Goal: Task Accomplishment & Management: Complete application form

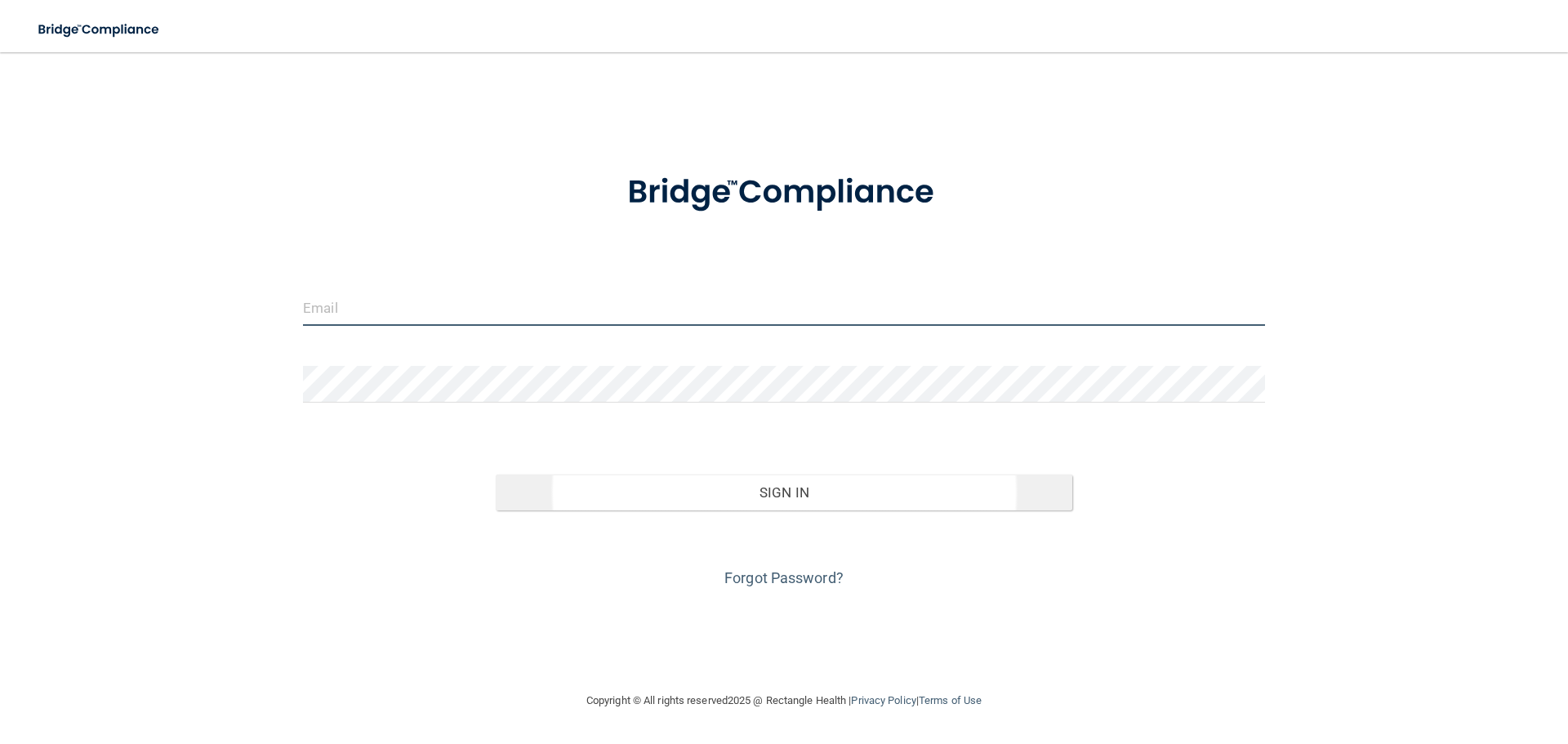
type input "[EMAIL_ADDRESS][DOMAIN_NAME]"
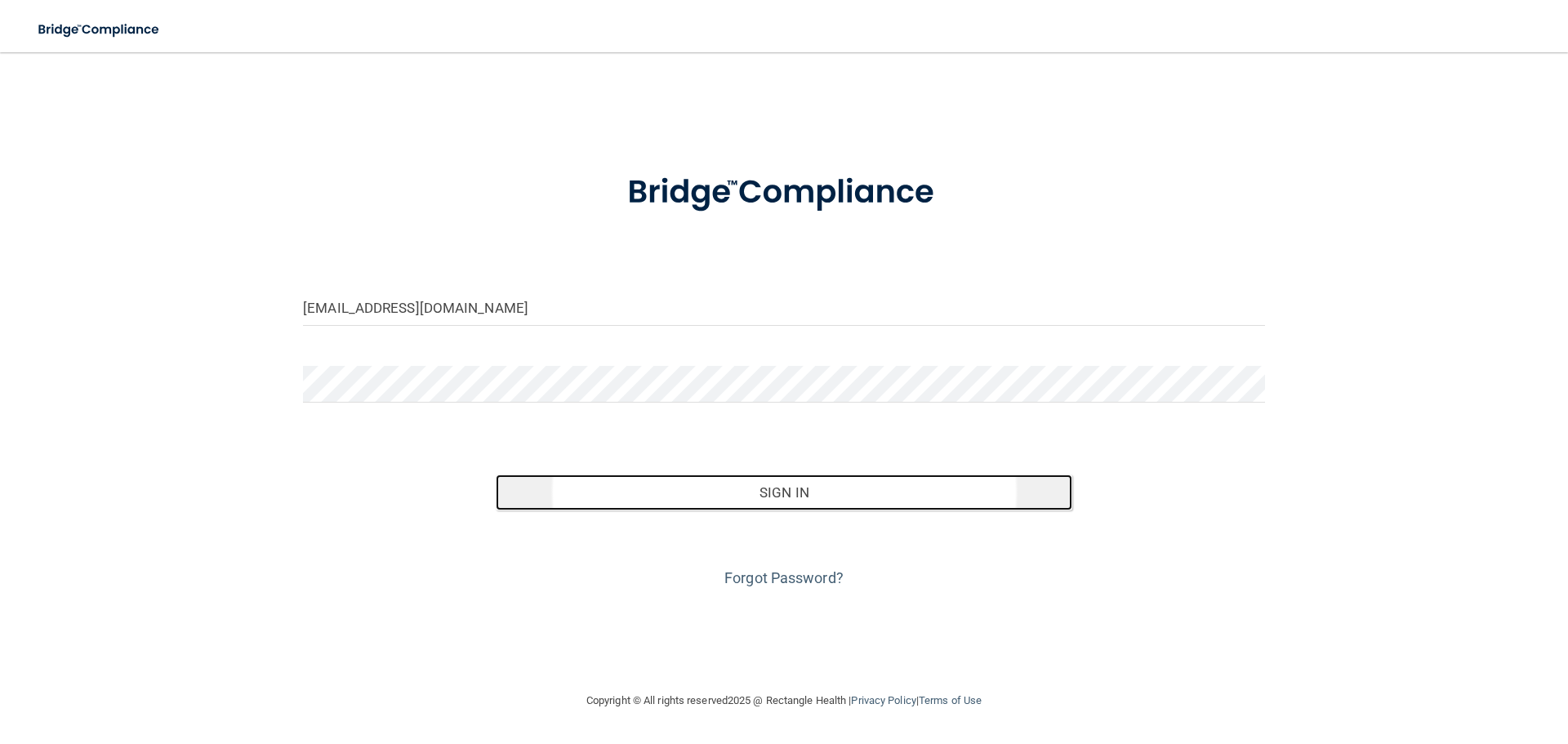
click at [651, 483] on button "Sign In" at bounding box center [785, 492] width 578 height 36
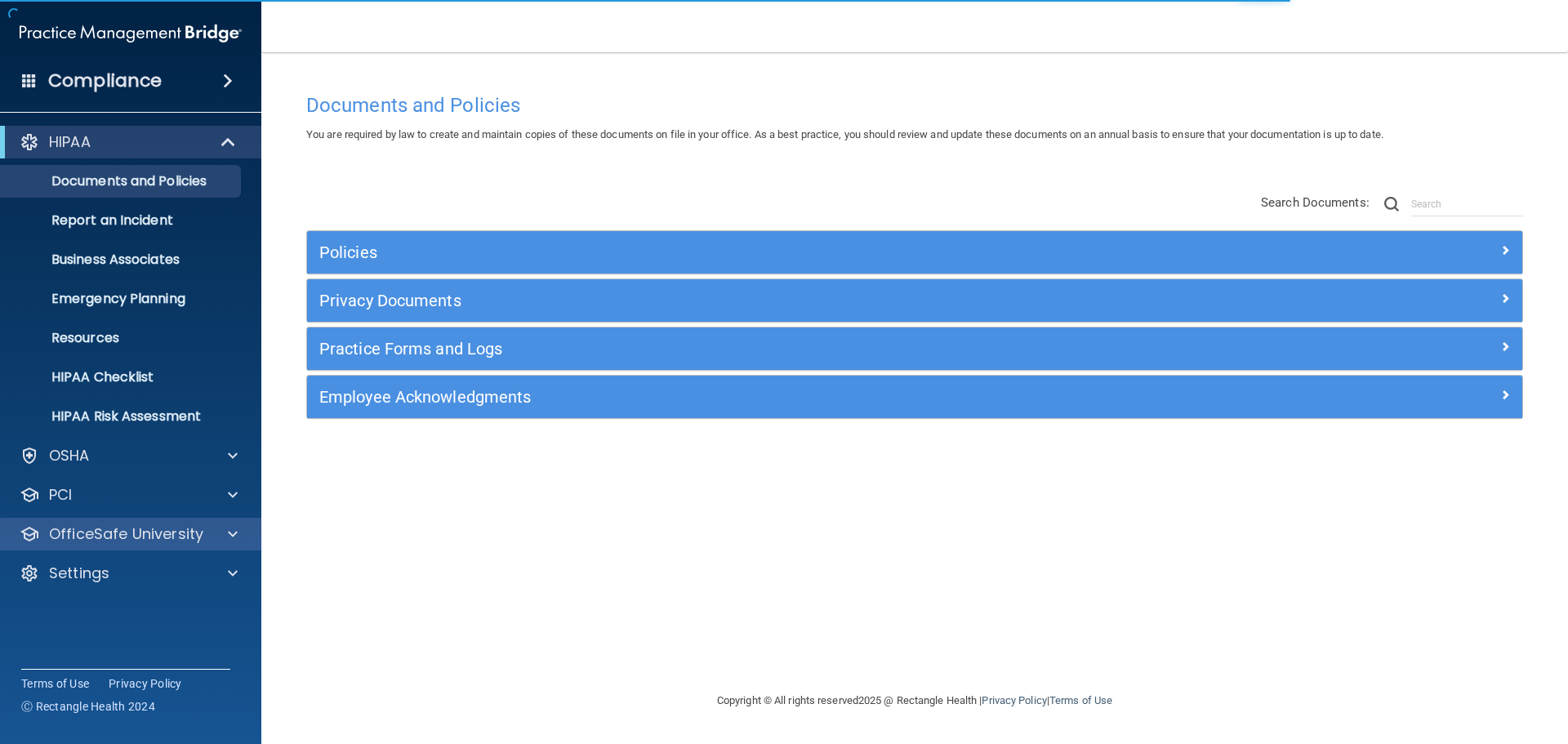
click at [120, 548] on div "OfficeSafe University" at bounding box center [131, 533] width 262 height 33
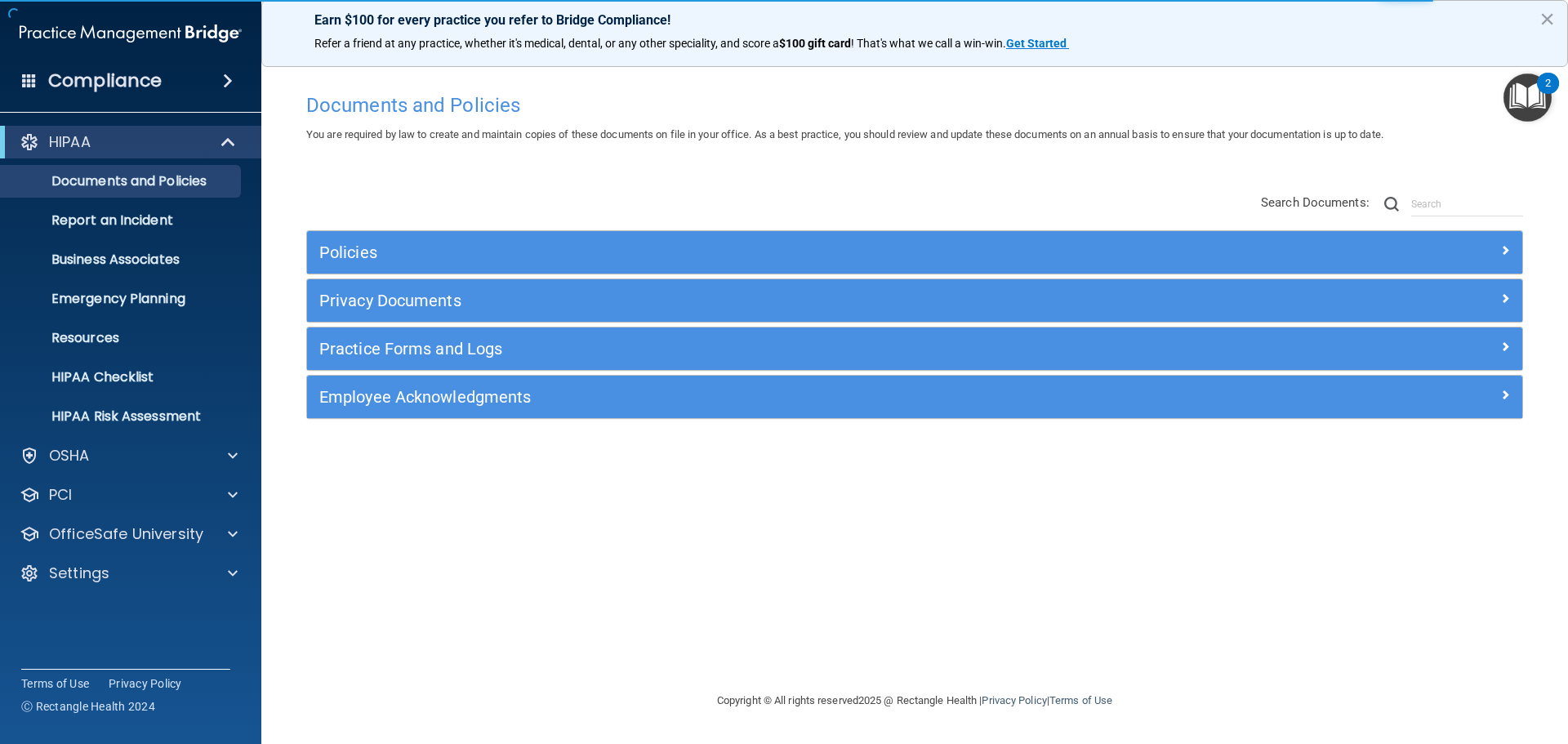
click at [35, 87] on span at bounding box center [30, 80] width 15 height 15
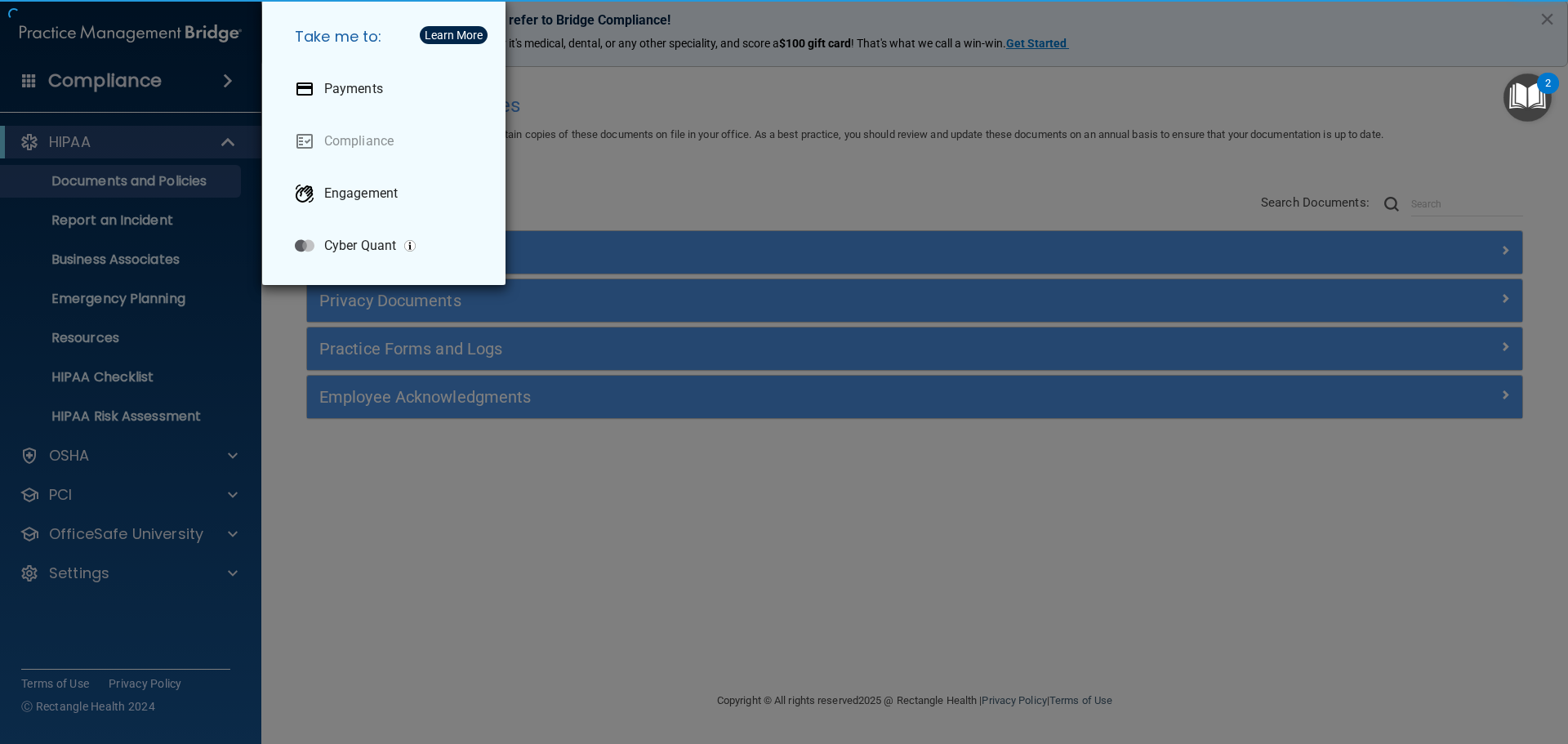
click at [355, 515] on div "Take me to: Payments Compliance Engagement Cyber Quant" at bounding box center [784, 372] width 1568 height 744
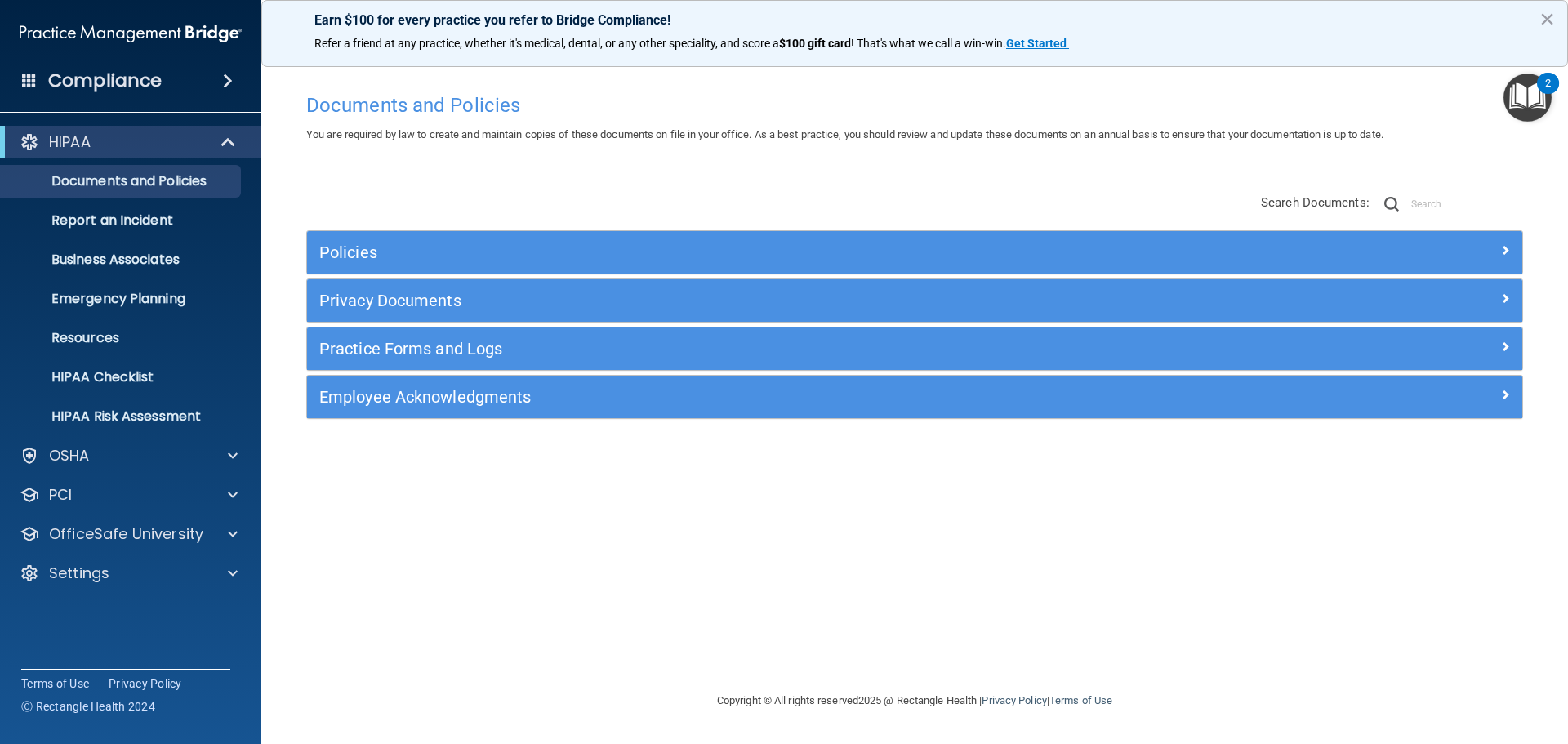
click at [42, 89] on div "Compliance" at bounding box center [130, 81] width 261 height 36
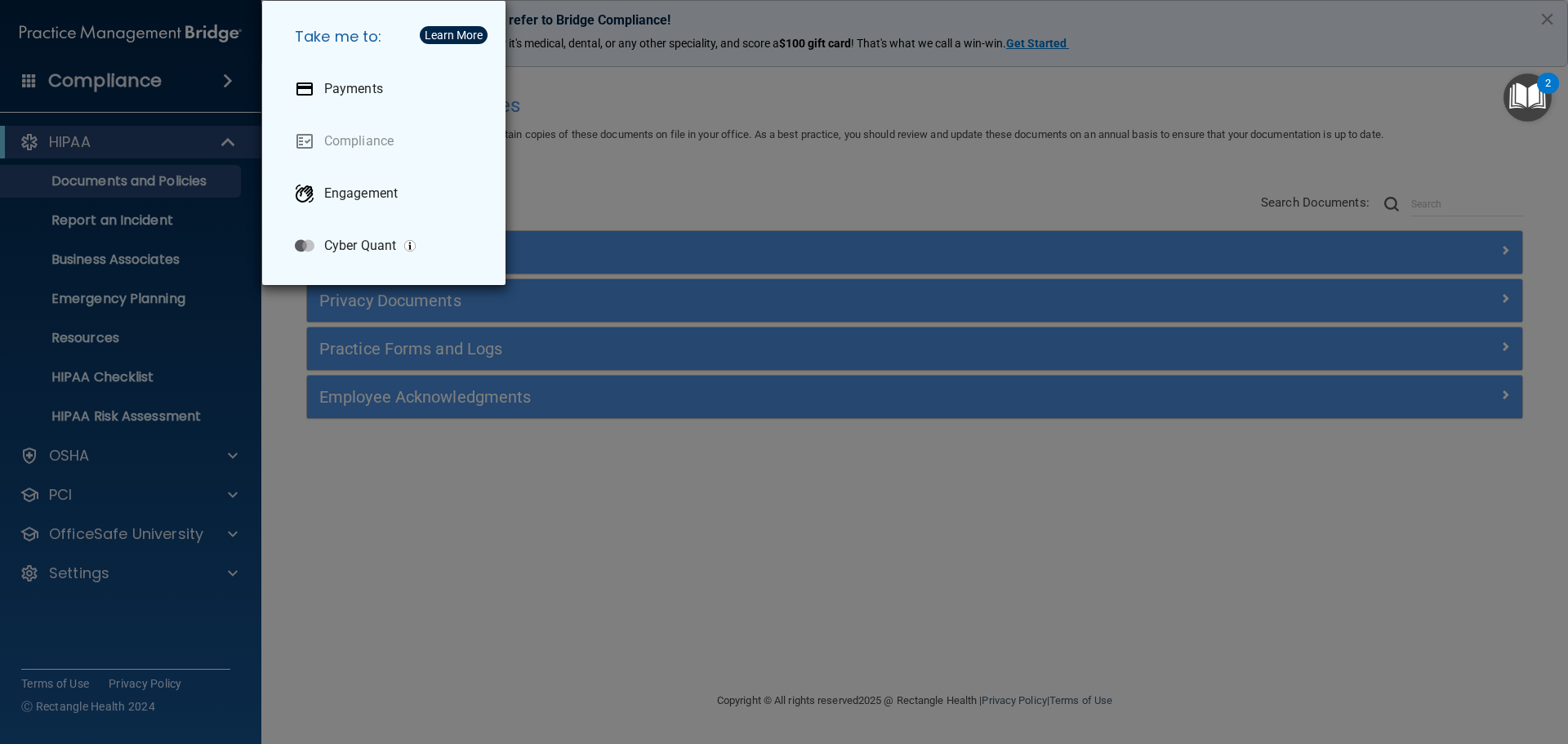
click at [443, 536] on div "Take me to: Payments Compliance Engagement Cyber Quant" at bounding box center [784, 372] width 1568 height 744
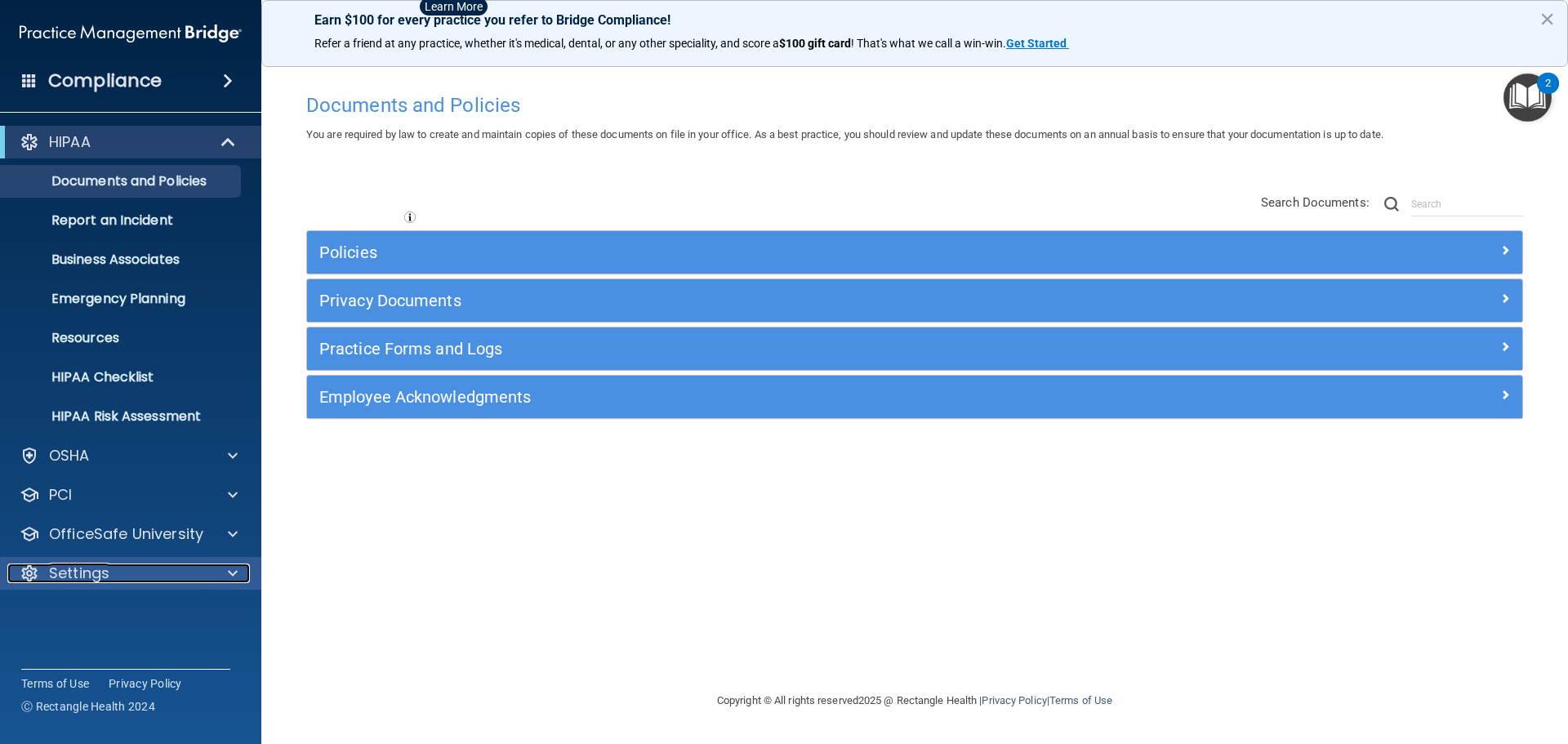
click at [155, 579] on div "Settings" at bounding box center [109, 573] width 203 height 20
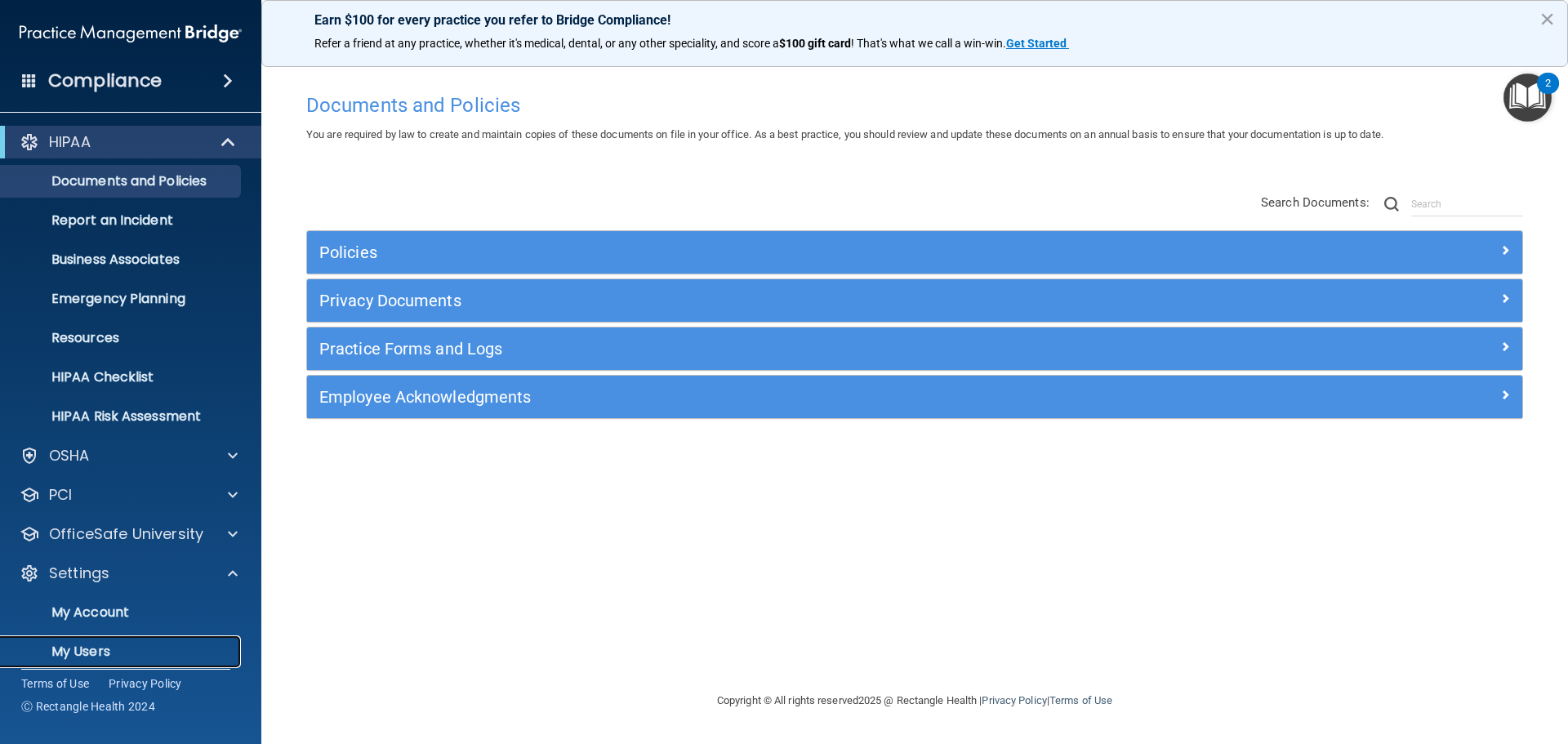
click at [87, 646] on p "My Users" at bounding box center [122, 652] width 223 height 17
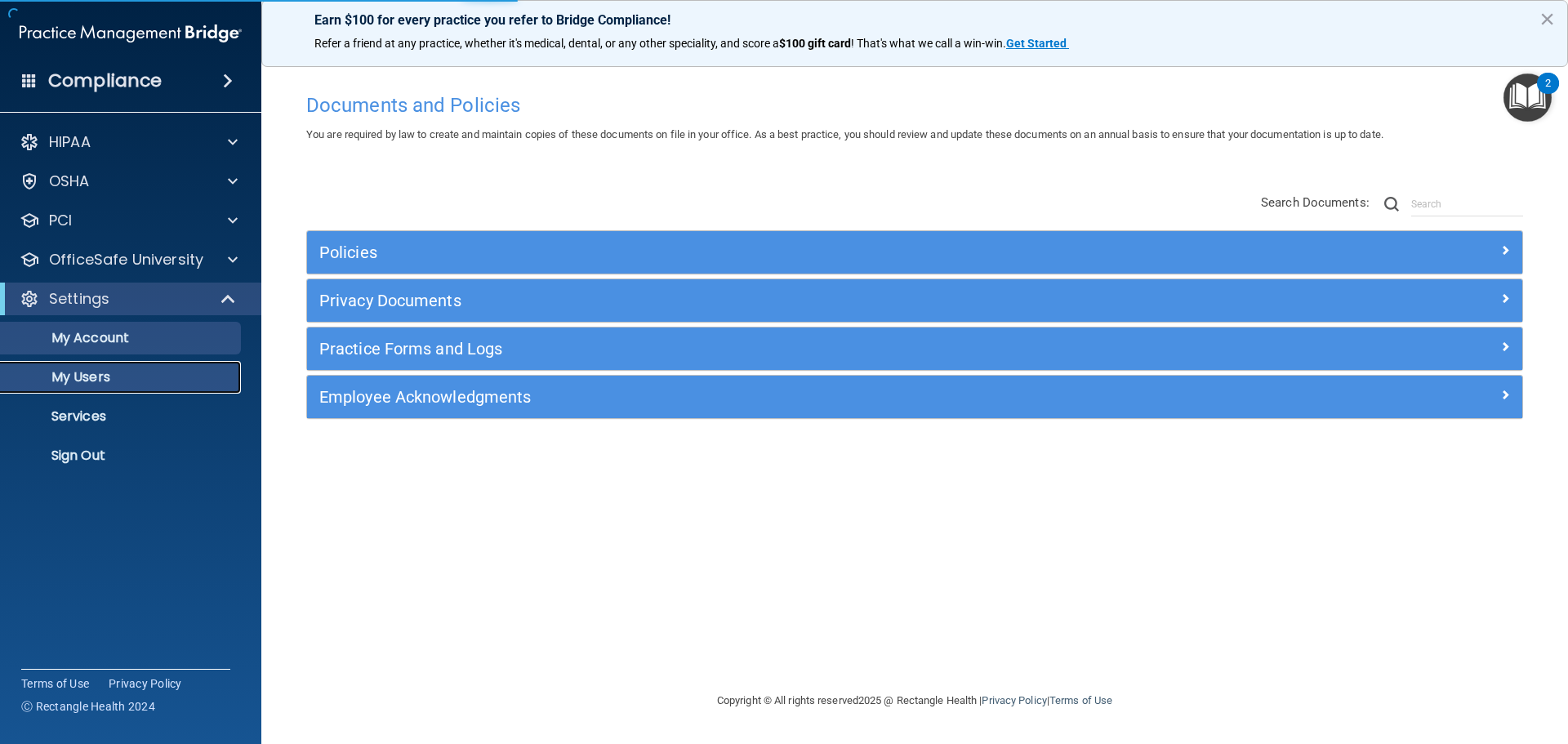
select select "20"
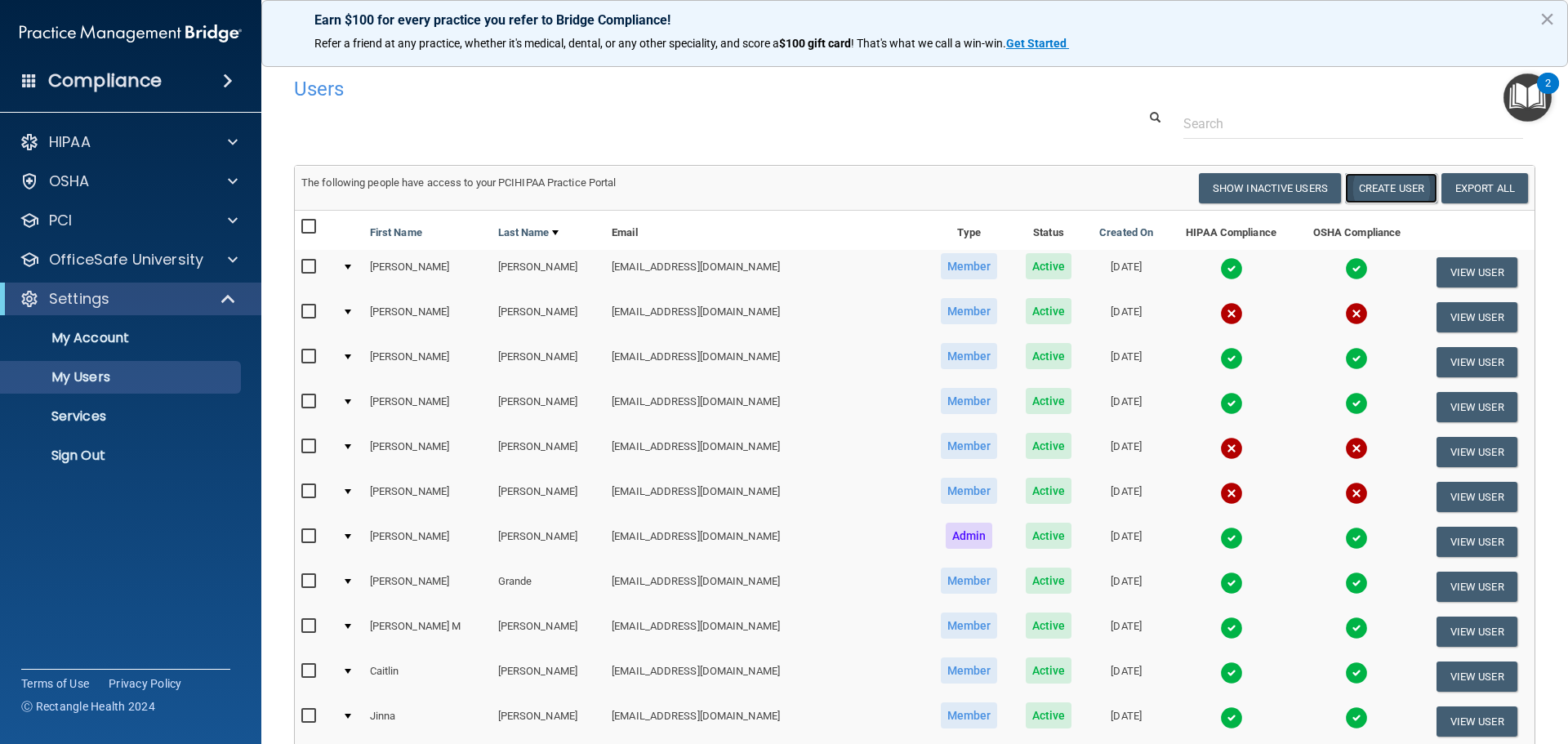
click at [1402, 198] on button "Create User" at bounding box center [1391, 188] width 92 height 31
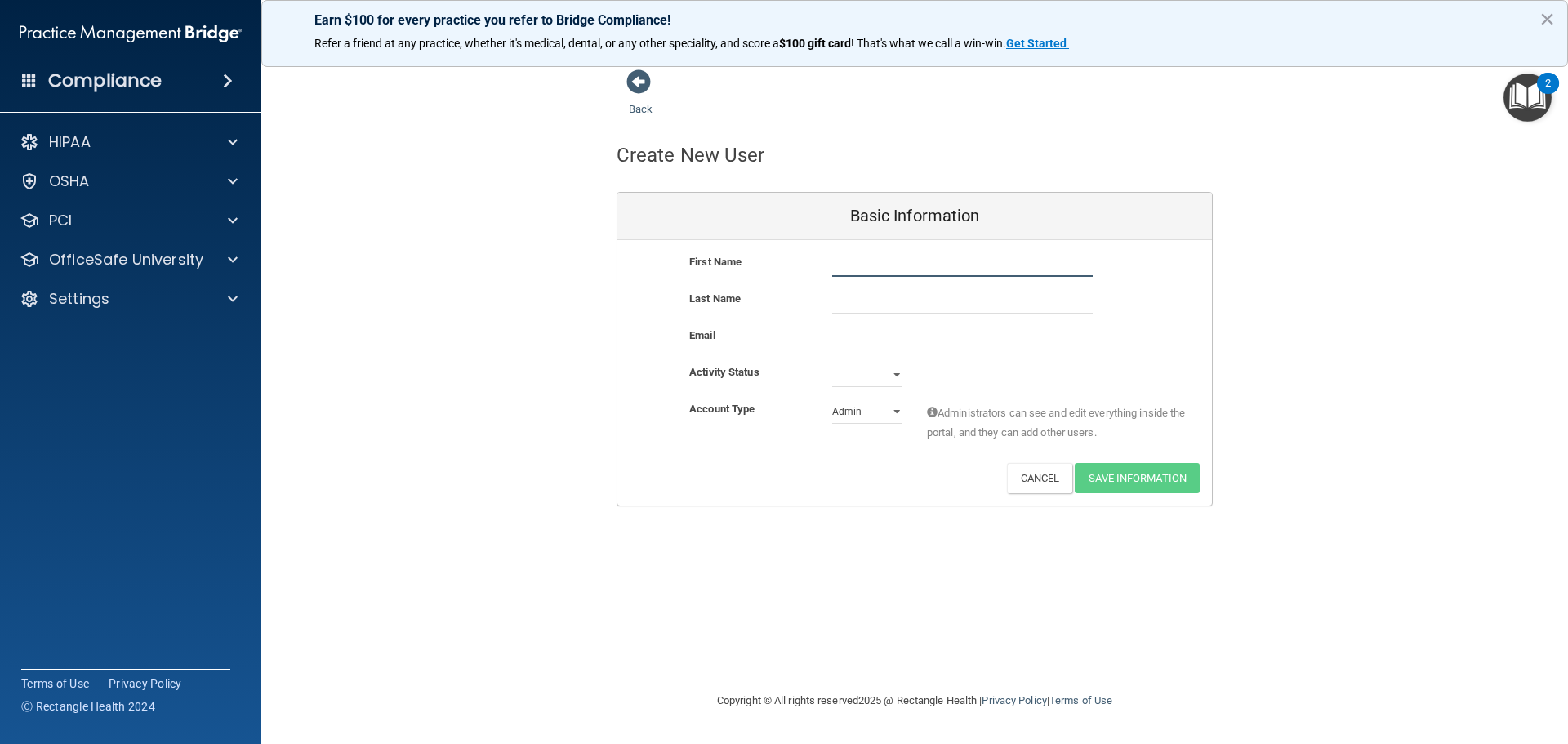
click at [943, 268] on input "text" at bounding box center [962, 265] width 260 height 24
type input "[PERSON_NAME]"
click at [871, 307] on input "text" at bounding box center [962, 301] width 260 height 24
click at [878, 299] on input "[PERSON_NAME]" at bounding box center [962, 301] width 260 height 24
type input "[PERSON_NAME]"
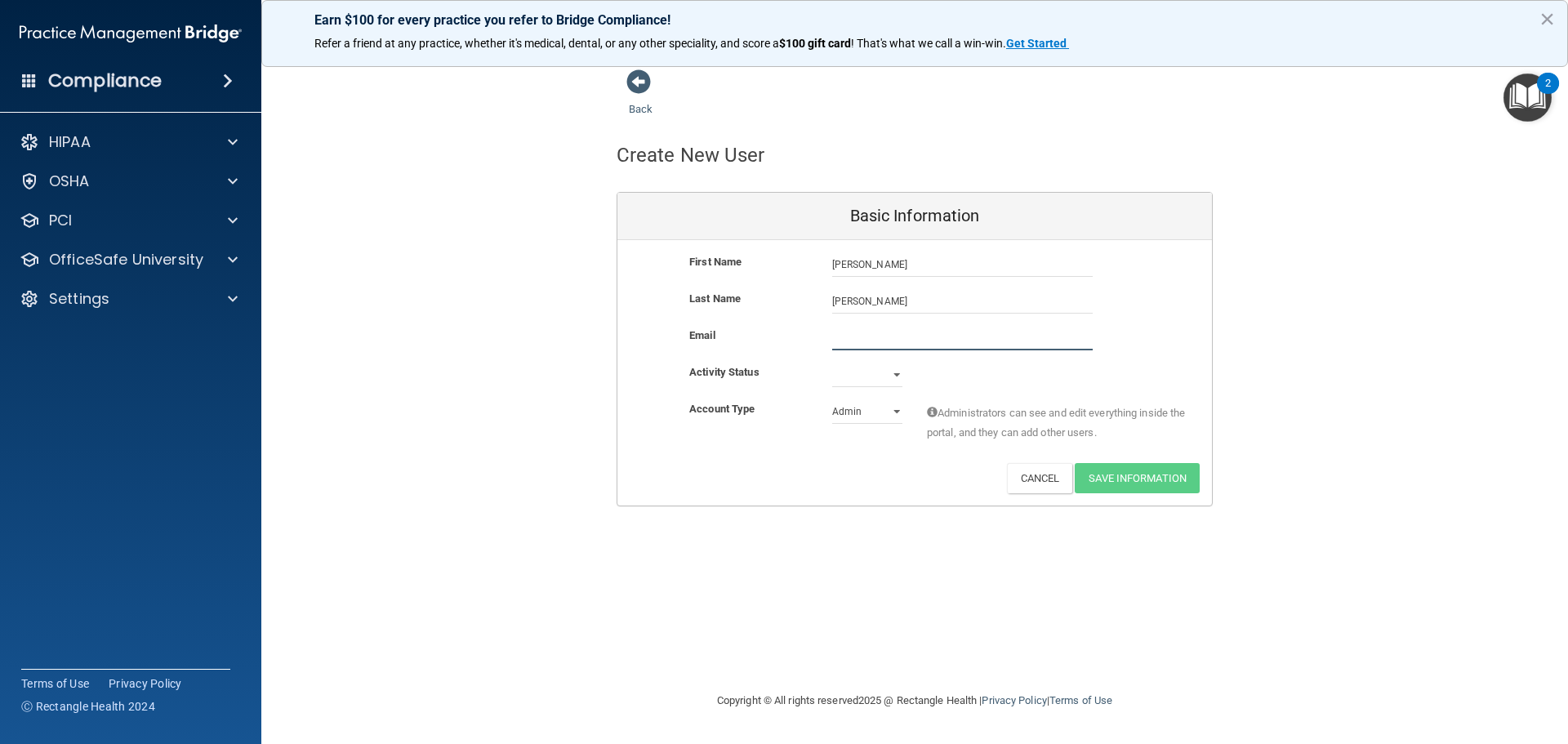
click at [867, 335] on input "email" at bounding box center [962, 338] width 260 height 24
click at [845, 372] on select "Active Inactive" at bounding box center [868, 374] width 71 height 24
click at [1039, 486] on button "Cancel" at bounding box center [1039, 477] width 66 height 31
